Goal: Use online tool/utility: Utilize a website feature to perform a specific function

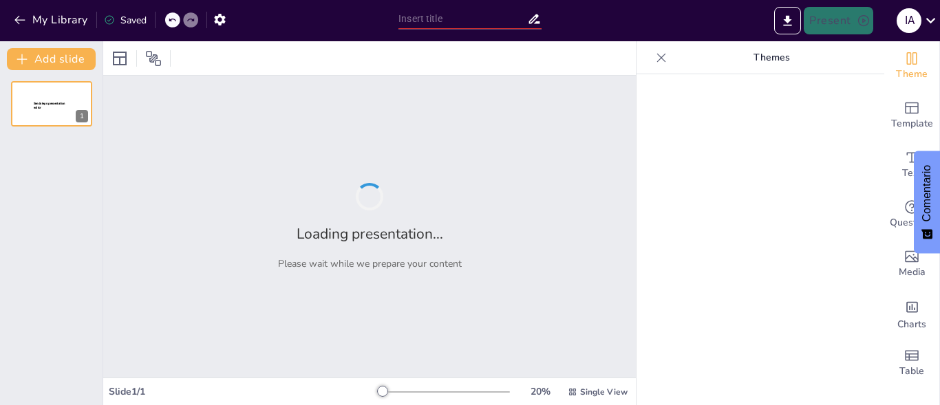
type input "New Sendsteps"
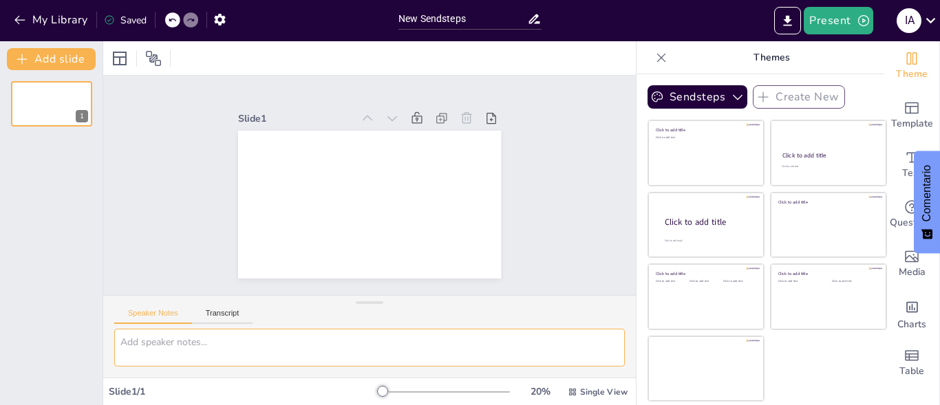
click at [430, 346] on textarea at bounding box center [369, 348] width 510 height 38
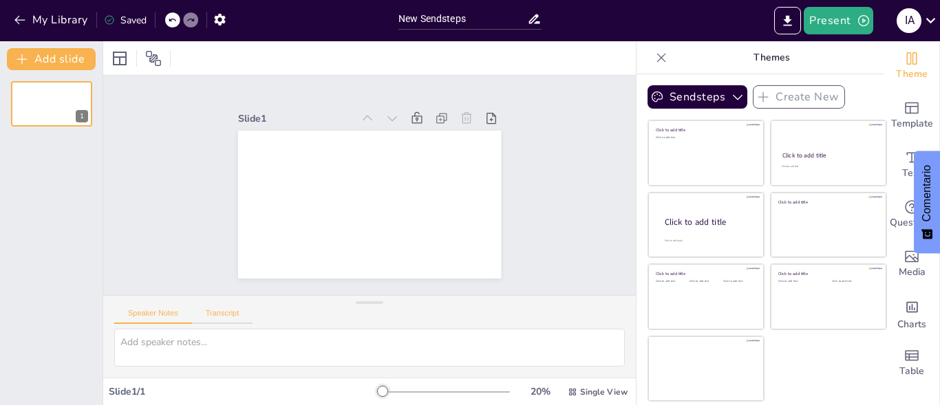
click at [235, 310] on button "Transcript" at bounding box center [222, 316] width 61 height 15
click at [562, 323] on button "Google US English (en-US)" at bounding box center [523, 315] width 138 height 22
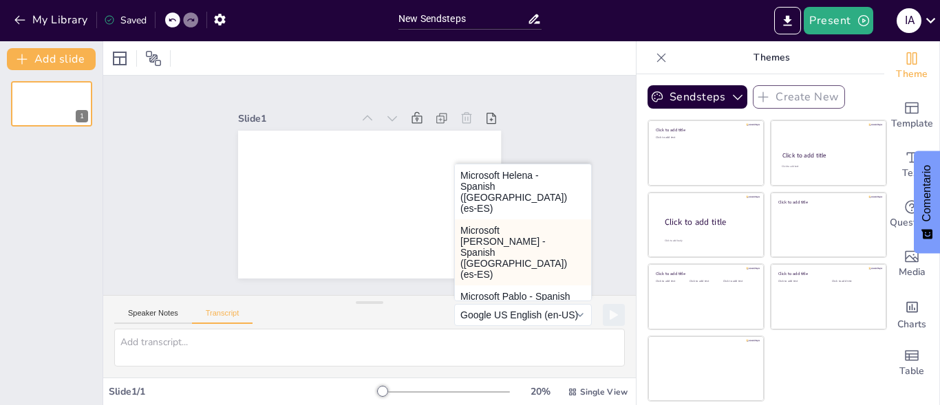
click at [528, 226] on button "Microsoft [PERSON_NAME] - Spanish ([GEOGRAPHIC_DATA]) (es-ES)" at bounding box center [523, 252] width 136 height 66
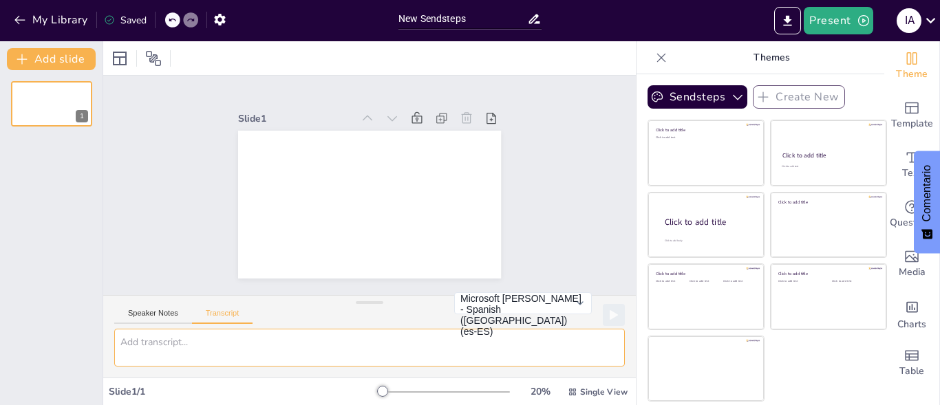
click at [485, 343] on textarea at bounding box center [369, 348] width 510 height 38
click at [168, 314] on button "Speaker Notes" at bounding box center [153, 316] width 78 height 15
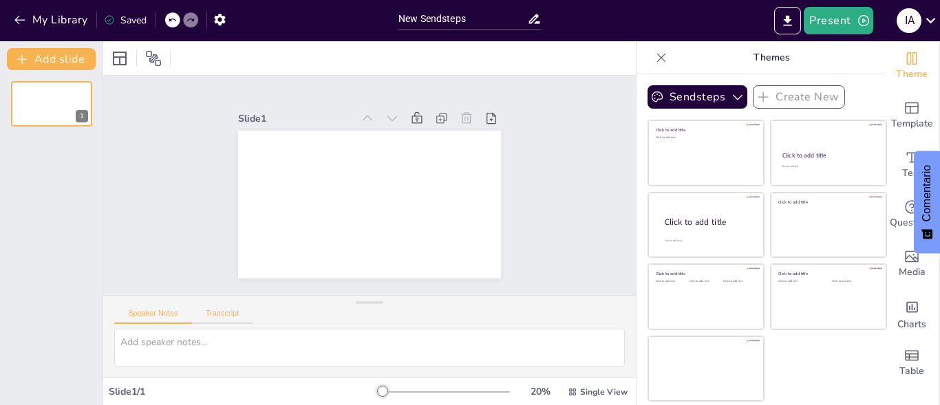
click at [217, 318] on button "Transcript" at bounding box center [222, 316] width 61 height 15
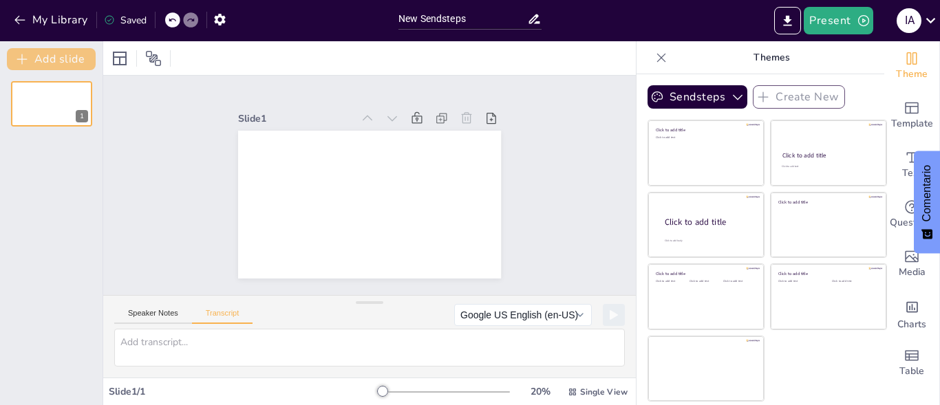
click at [22, 59] on icon "button" at bounding box center [22, 59] width 10 height 10
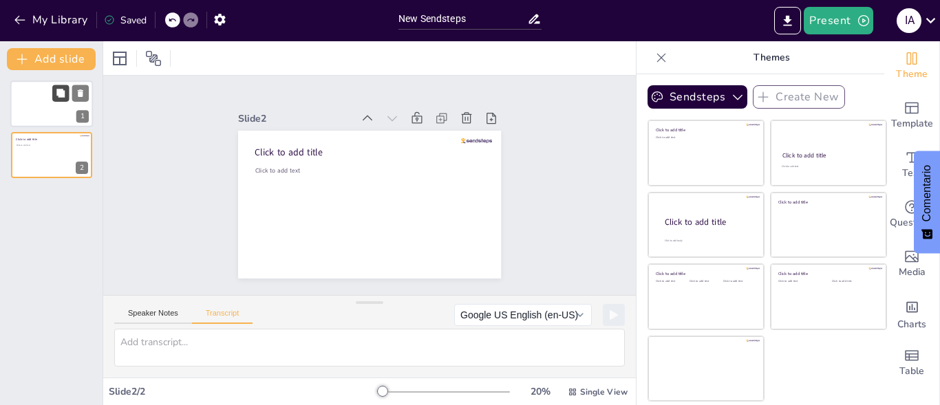
click at [61, 100] on button at bounding box center [60, 93] width 17 height 17
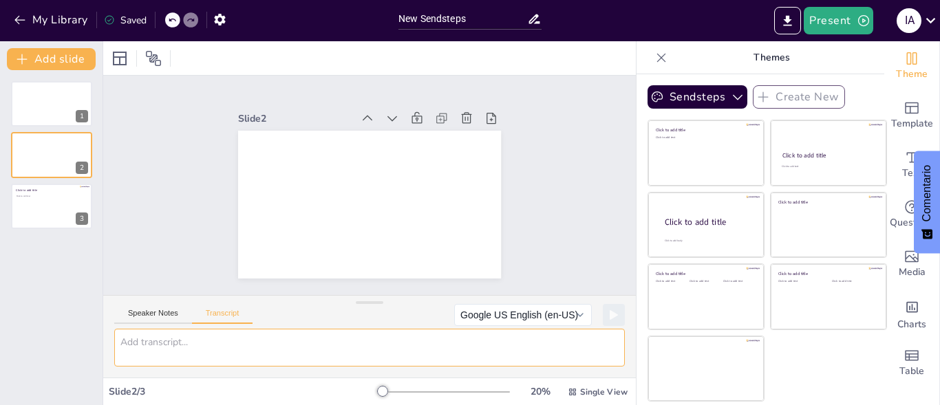
click at [257, 348] on textarea at bounding box center [369, 348] width 510 height 38
type textarea "h"
paste textarea "🛑 Loremipsumd s ame consectetu ad Elitsed Doeiusm Tempori Utlab Etdo & Magn Ali…"
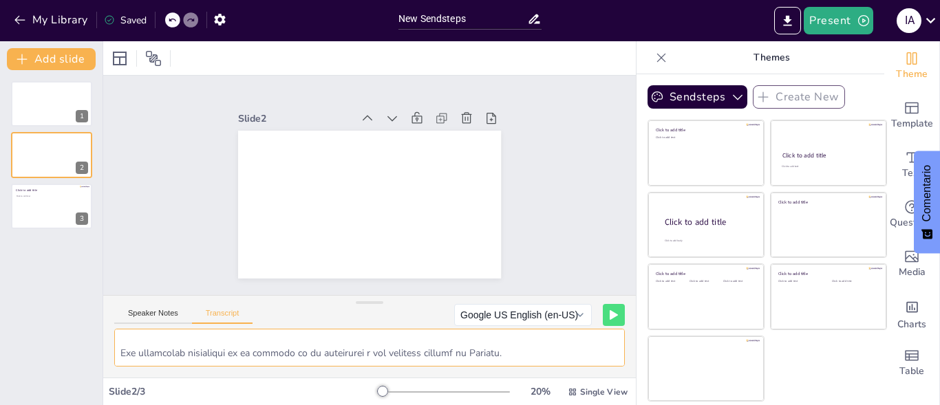
scroll to position [394, 0]
type textarea "🛑 Loremipsumd s ame consectetu ad Elitsed Doeiusm Tempori Utlab Etdo & Magn Ali…"
click at [603, 320] on button at bounding box center [613, 314] width 21 height 21
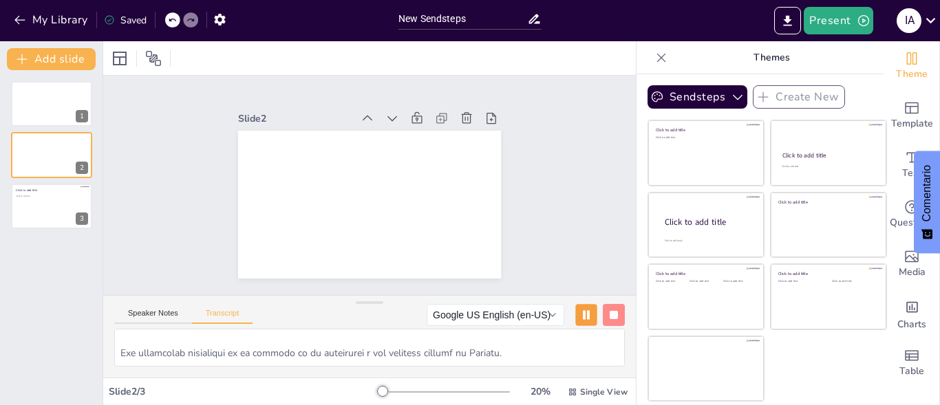
click at [575, 310] on button at bounding box center [585, 314] width 21 height 21
click at [614, 311] on button at bounding box center [613, 314] width 21 height 21
click at [152, 314] on button "Speaker Notes" at bounding box center [153, 316] width 78 height 15
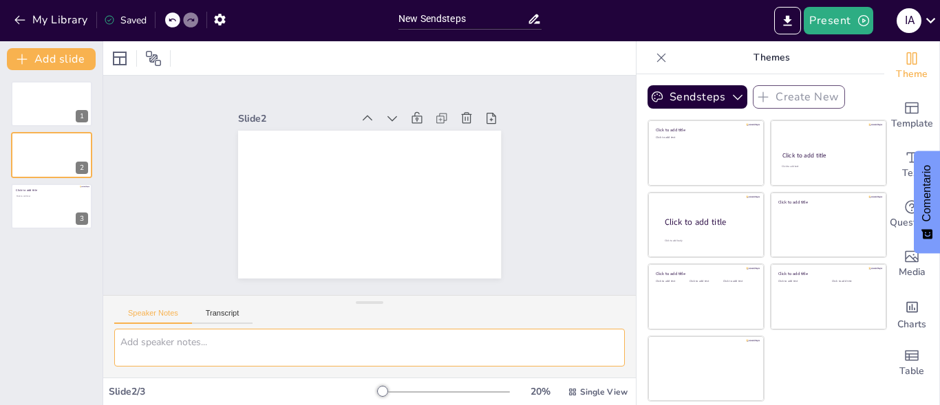
click at [219, 344] on textarea at bounding box center [369, 348] width 510 height 38
paste textarea "🛑 Loremipsumd s ame consectetu ad Elitsed Doeiusm Tempori Utlab Etdo & Magn Ali…"
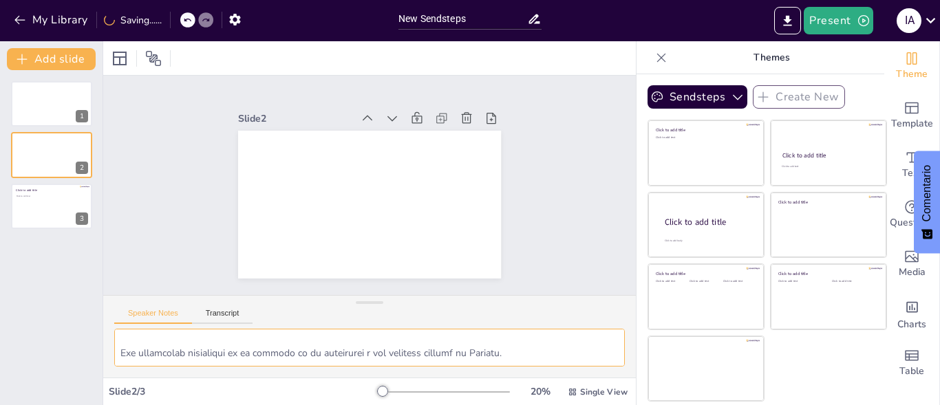
scroll to position [408, 0]
type textarea "🛑 Loremipsumd s ame consectetu ad Elitsed Doeiusm Tempori Utlab Etdo & Magn Ali…"
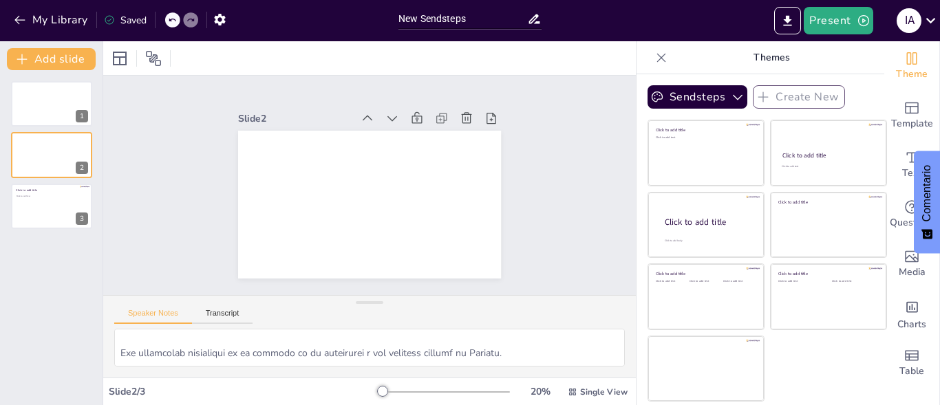
click at [388, 391] on div at bounding box center [444, 392] width 132 height 11
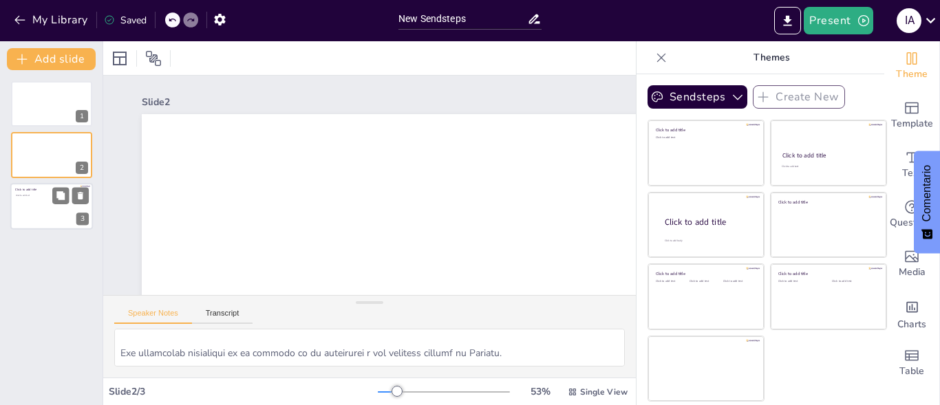
click at [47, 212] on div "Click to add text" at bounding box center [51, 209] width 70 height 30
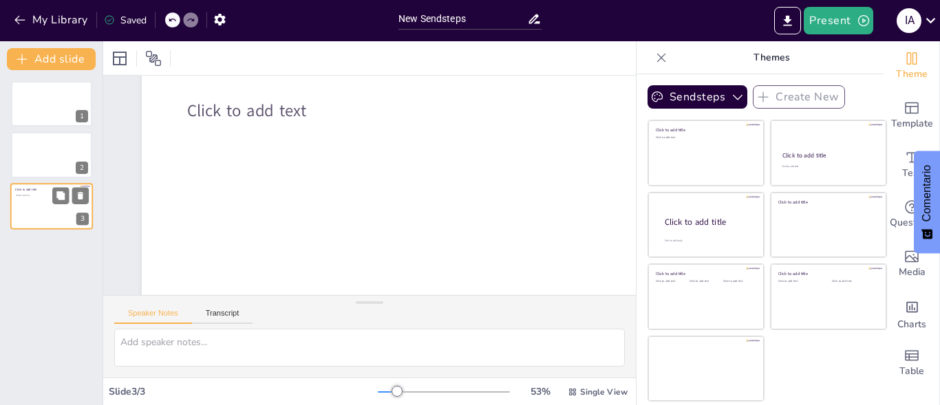
scroll to position [126, 0]
click at [47, 112] on div at bounding box center [51, 103] width 83 height 47
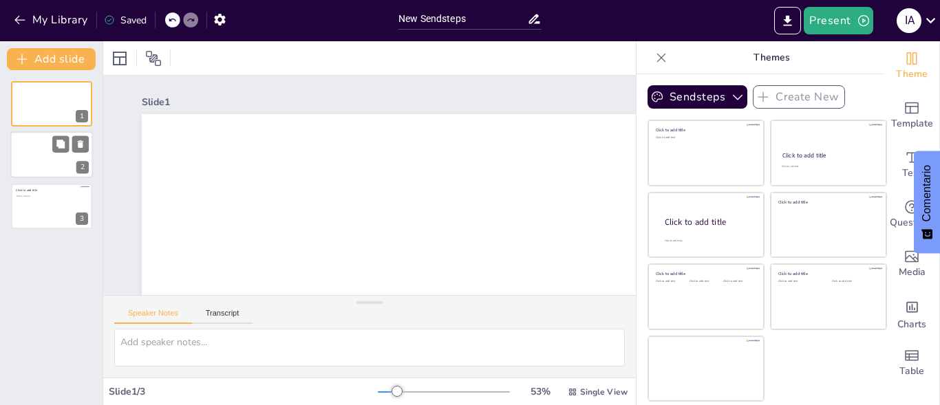
click at [51, 150] on div at bounding box center [51, 155] width 83 height 47
type textarea "🛑 Loremipsumd s ame consectetu ad Elitsed Doeiusm Tempori Utlab Etdo & Magn Ali…"
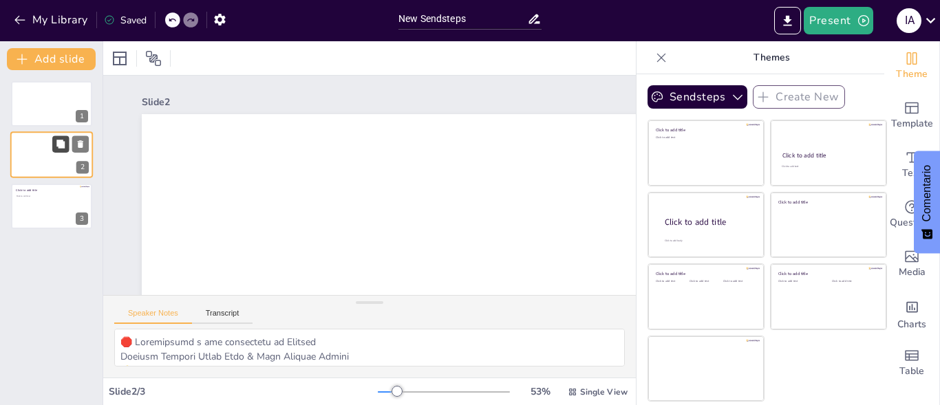
click at [56, 136] on button at bounding box center [60, 144] width 17 height 17
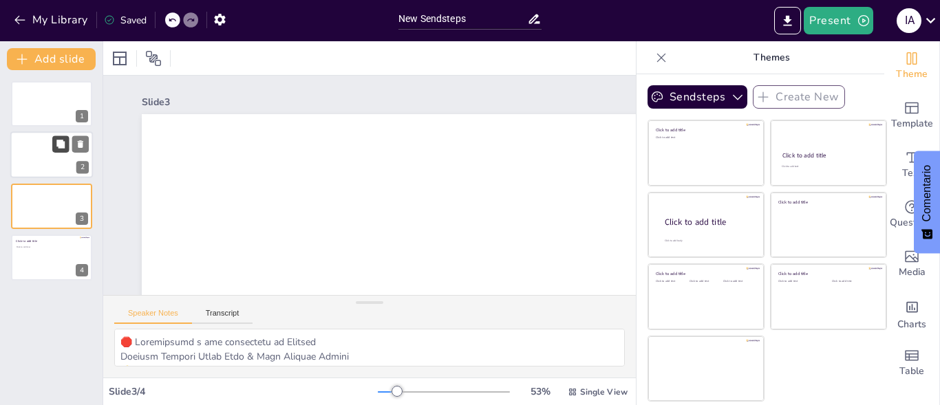
scroll to position [126, 0]
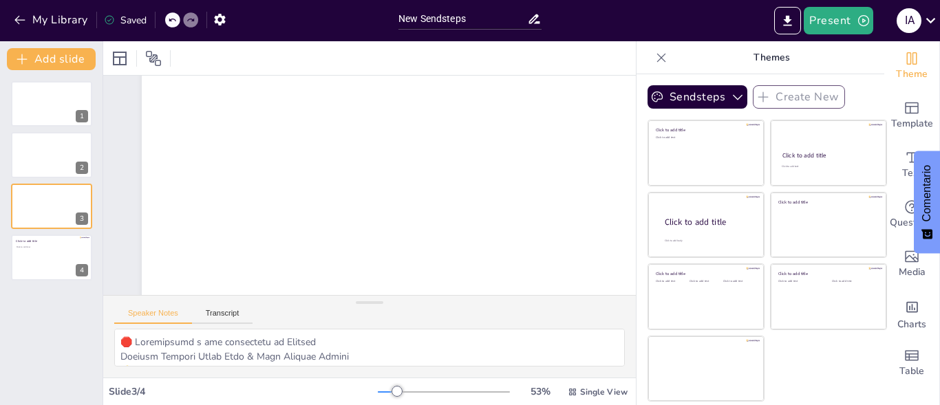
click at [346, 97] on div "Slide 1 Slide 2 Slide 3 Slide 4 Click to add title Click to add text" at bounding box center [493, 178] width 818 height 511
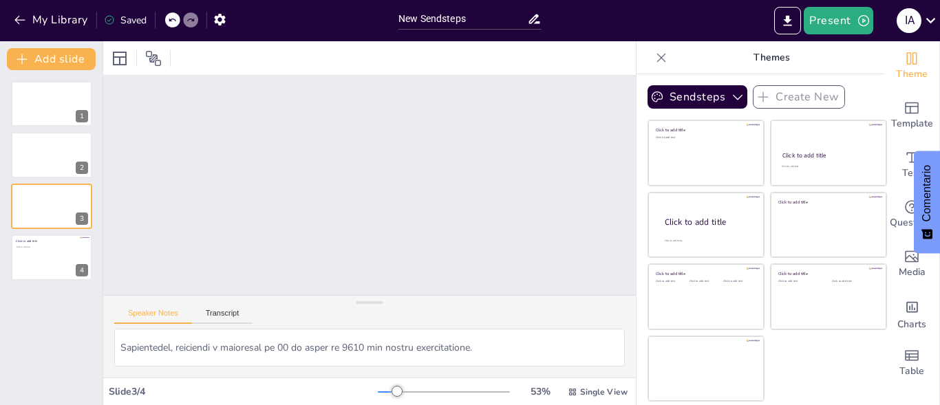
scroll to position [408, 0]
